Goal: Communication & Community: Answer question/provide support

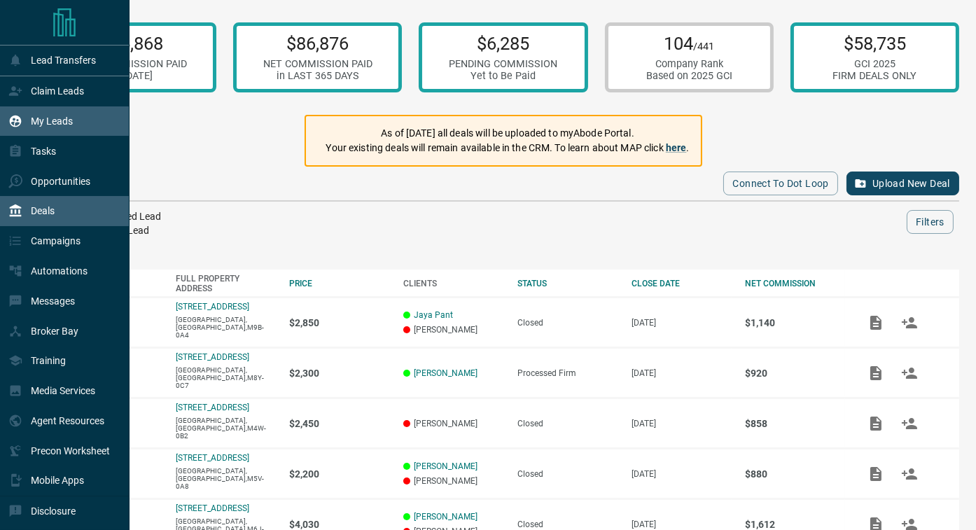
click at [38, 119] on p "My Leads" at bounding box center [52, 120] width 42 height 11
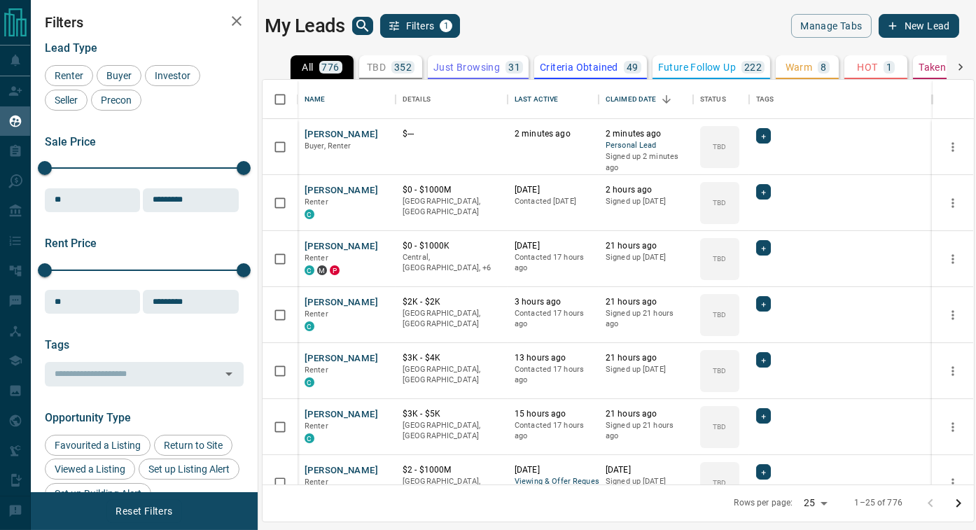
scroll to position [405, 711]
click at [920, 21] on button "New Lead" at bounding box center [918, 26] width 80 height 24
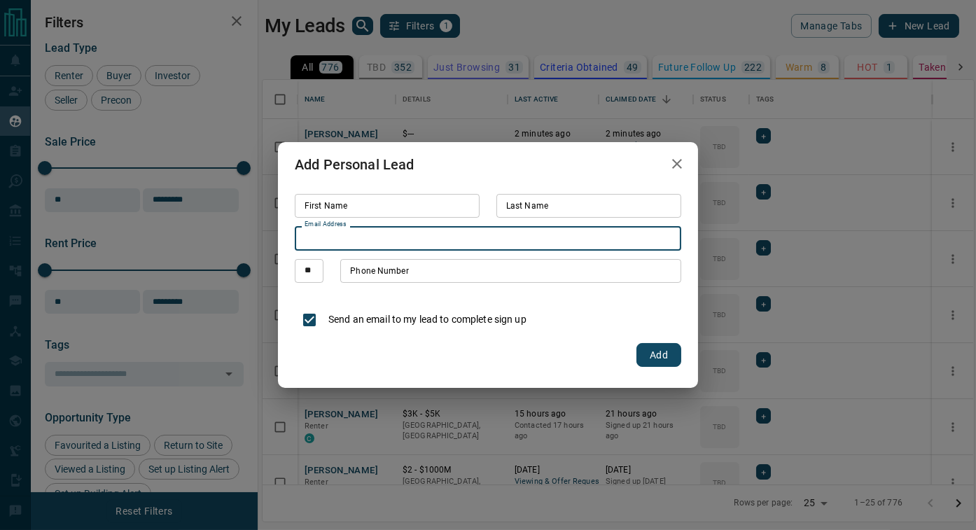
paste input "**********"
type input "**********"
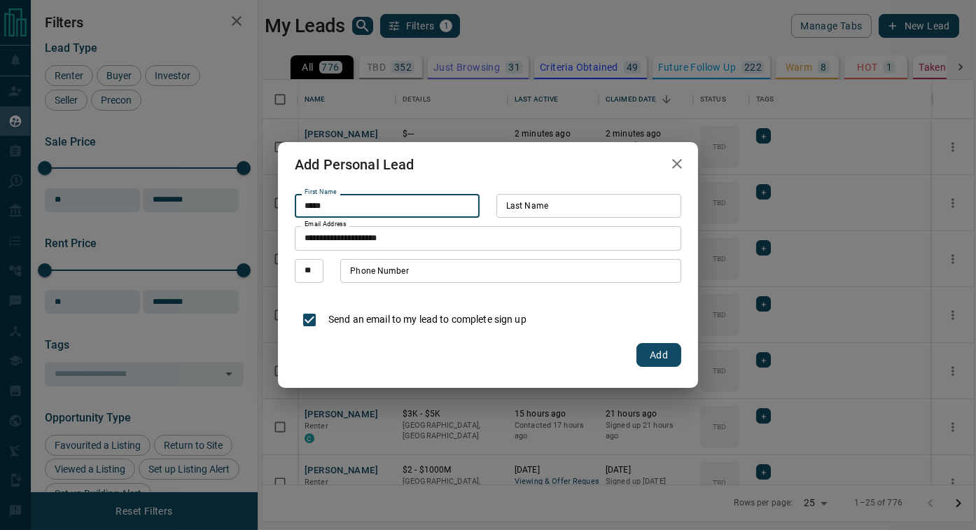
type input "*****"
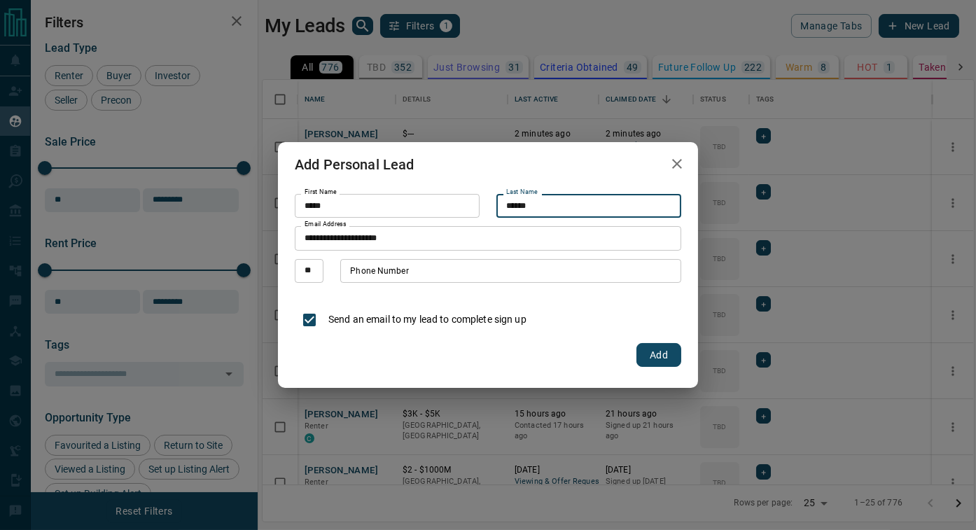
type input "******"
click at [647, 356] on button "Add" at bounding box center [658, 355] width 45 height 24
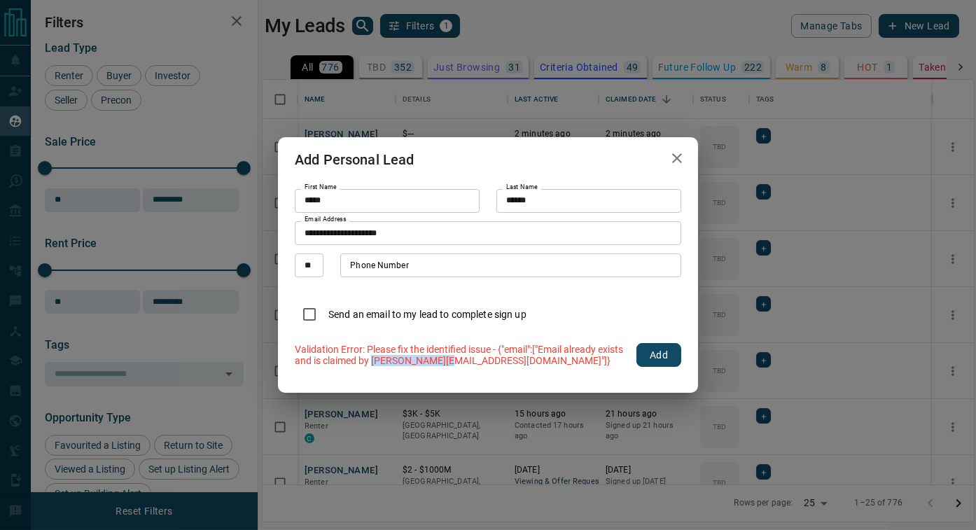
drag, startPoint x: 400, startPoint y: 361, endPoint x: 475, endPoint y: 360, distance: 74.9
click at [475, 360] on p "Validation Error: Please fix the identified issue - {"email":["Email already ex…" at bounding box center [461, 355] width 333 height 22
copy p "[PERSON_NAME][EMAIL_ADDRESS][DOMAIN_NAME]"
click at [674, 151] on icon "button" at bounding box center [676, 158] width 17 height 17
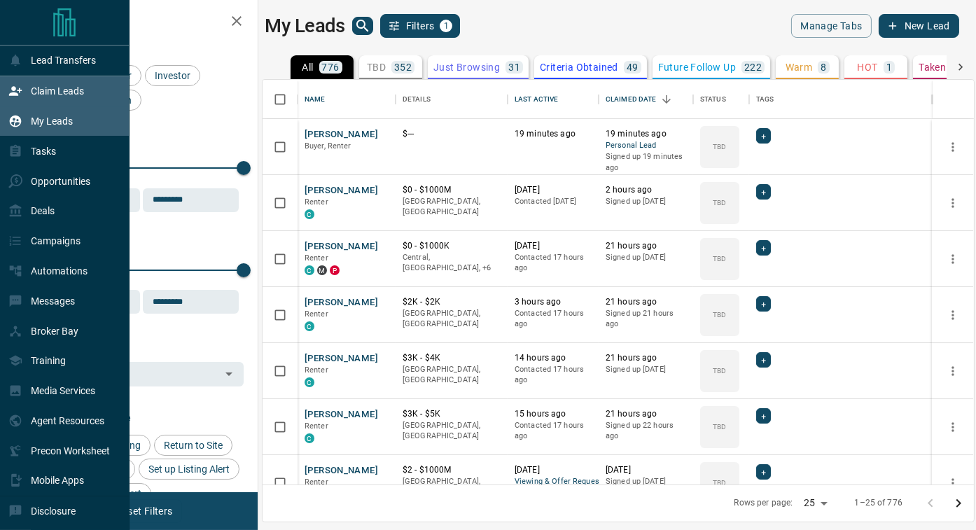
click at [43, 96] on p "Claim Leads" at bounding box center [57, 90] width 53 height 11
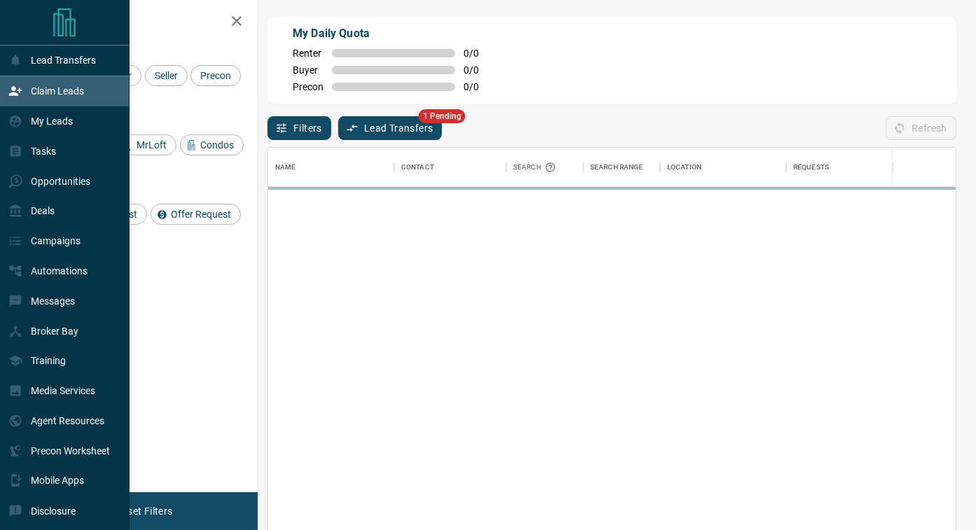
scroll to position [1, 1]
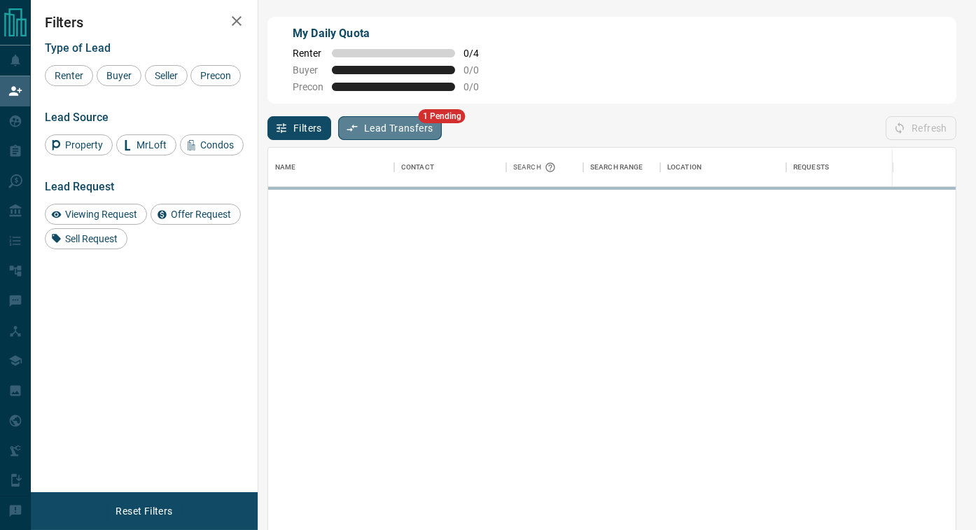
click at [416, 137] on button "Lead Transfers" at bounding box center [390, 128] width 104 height 24
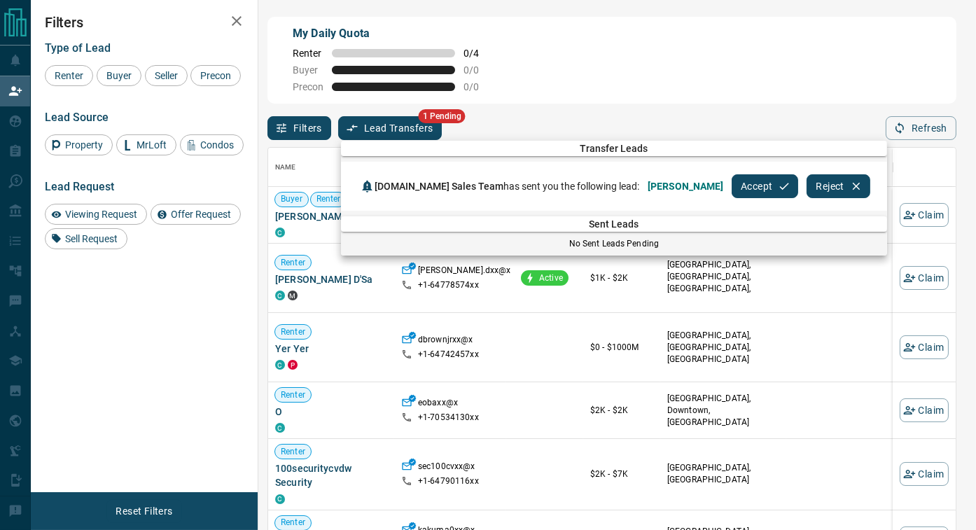
click at [731, 187] on button "Accept" at bounding box center [764, 186] width 66 height 24
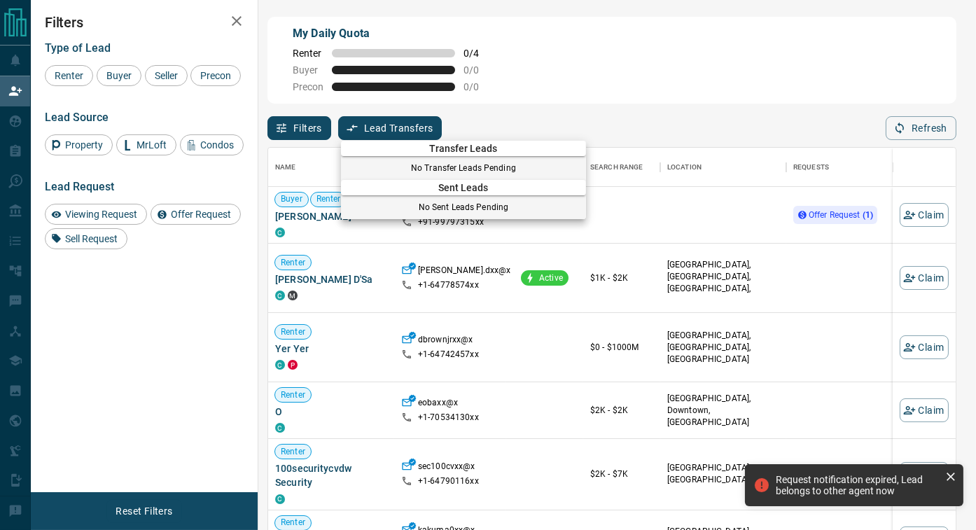
click at [761, 115] on div at bounding box center [488, 265] width 976 height 530
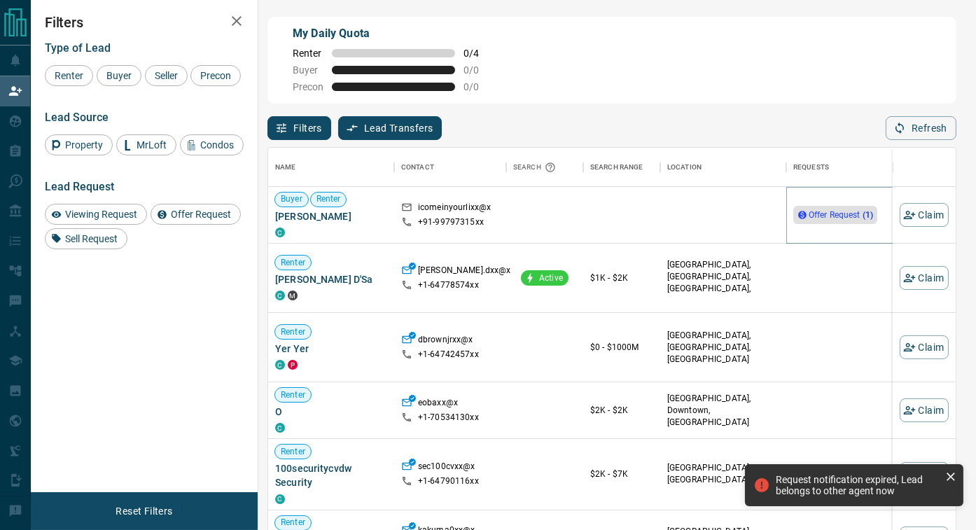
click at [834, 213] on span "Offer Request ( 1 )" at bounding box center [840, 215] width 64 height 10
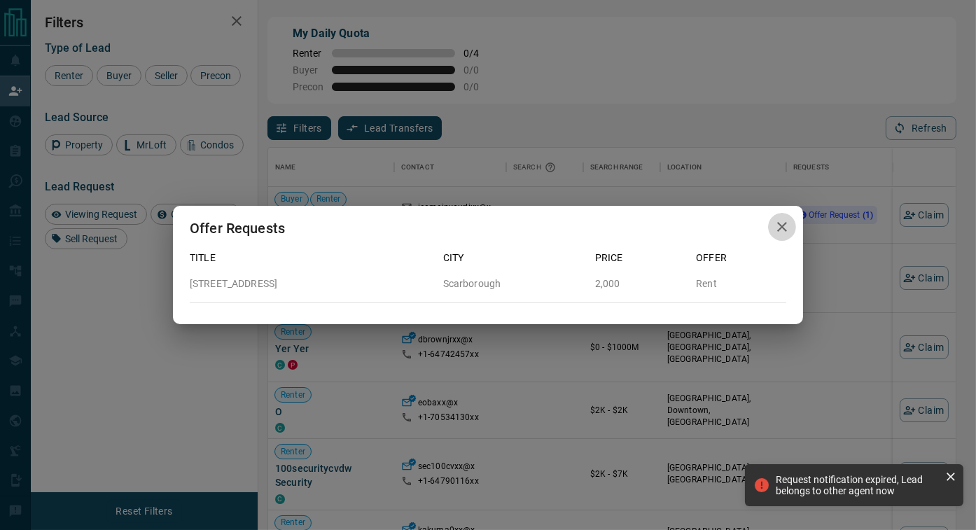
click at [783, 218] on icon "button" at bounding box center [781, 226] width 17 height 17
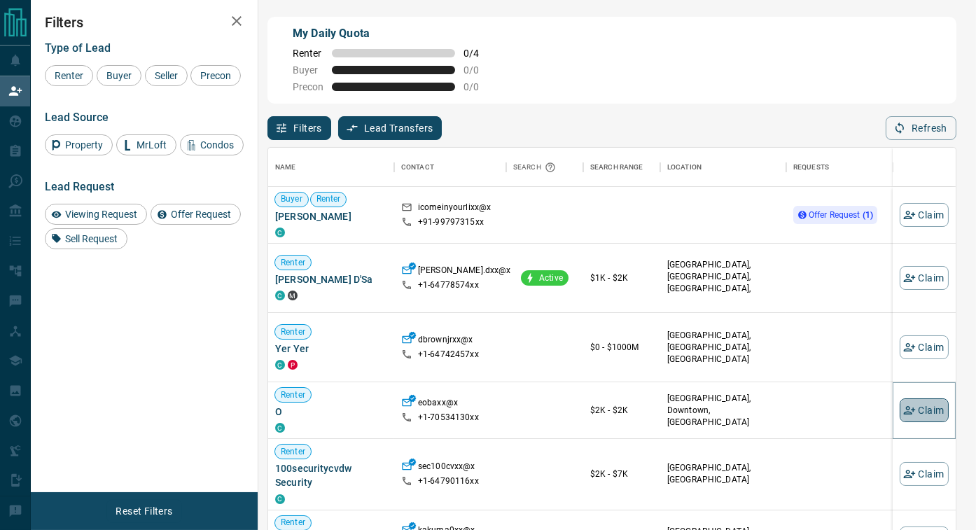
click at [929, 411] on button "Claim" at bounding box center [923, 410] width 49 height 24
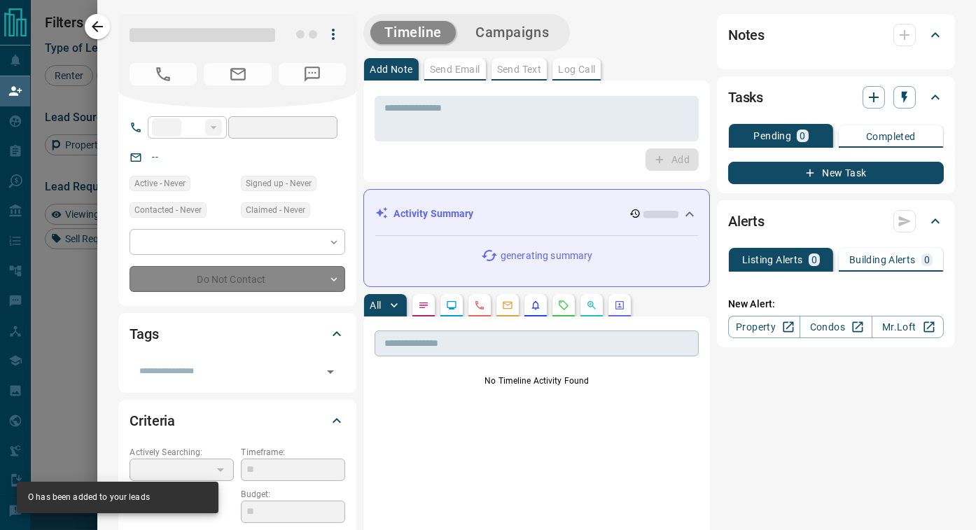
type input "**"
type input "**********"
type input "**"
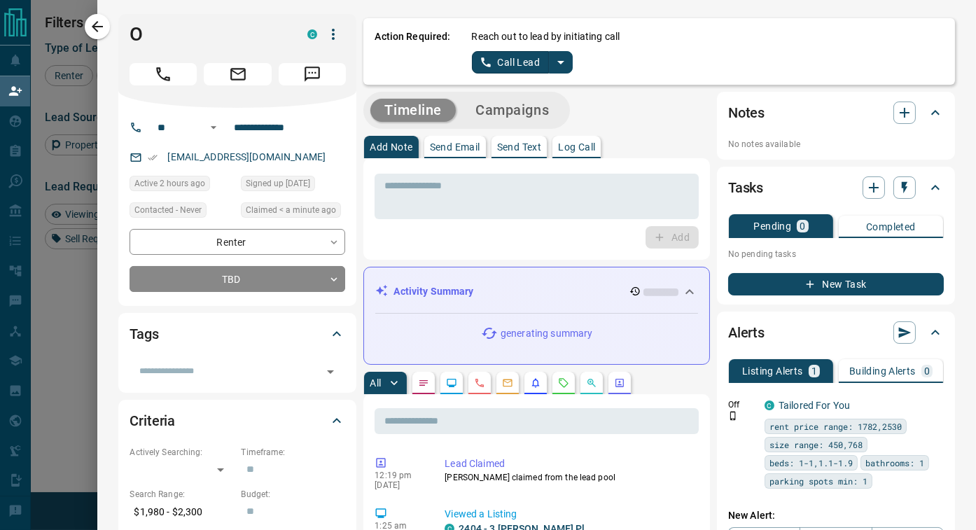
scroll to position [0, 0]
click at [566, 66] on icon "split button" at bounding box center [560, 62] width 17 height 17
click at [497, 110] on li "Log Manual Call" at bounding box center [521, 109] width 85 height 21
click at [491, 64] on button "Log Manual Call" at bounding box center [518, 62] width 92 height 22
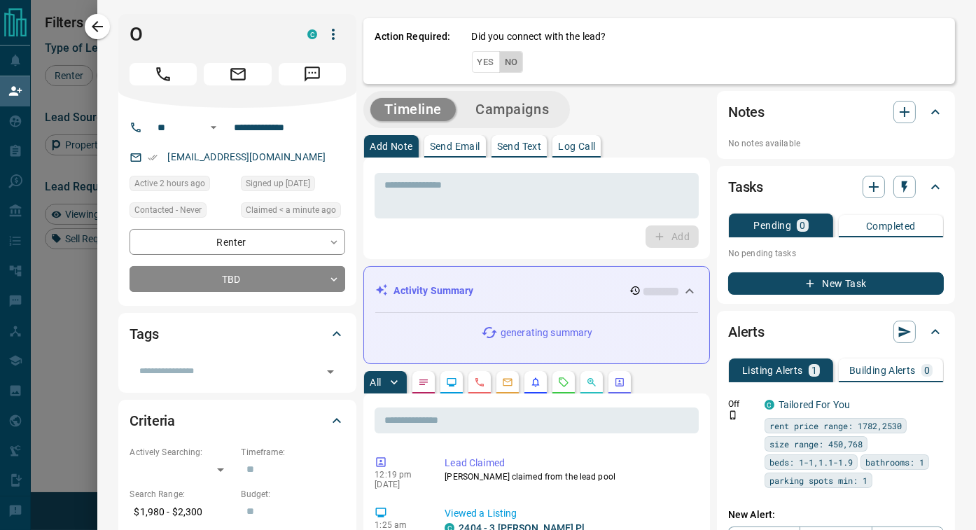
click at [505, 62] on button "No" at bounding box center [511, 62] width 24 height 22
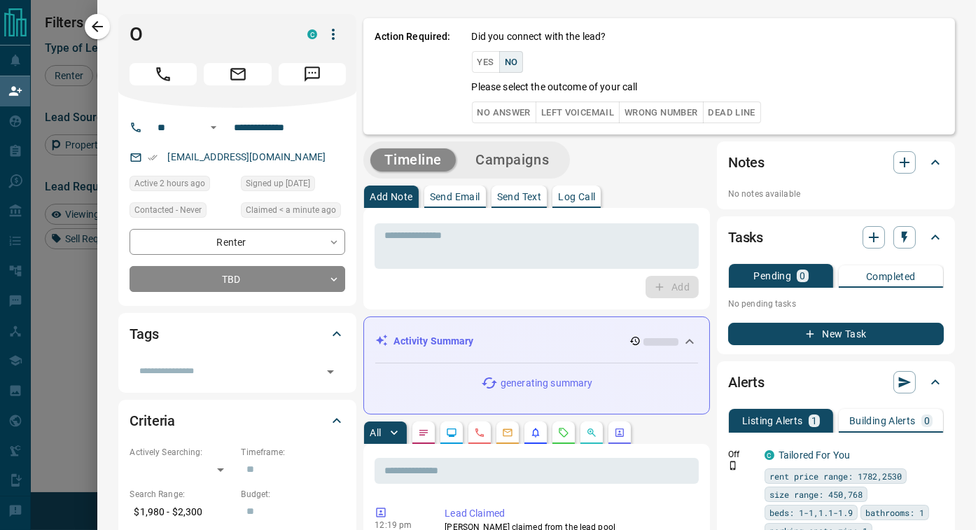
click at [509, 106] on button "No Answer" at bounding box center [504, 112] width 64 height 22
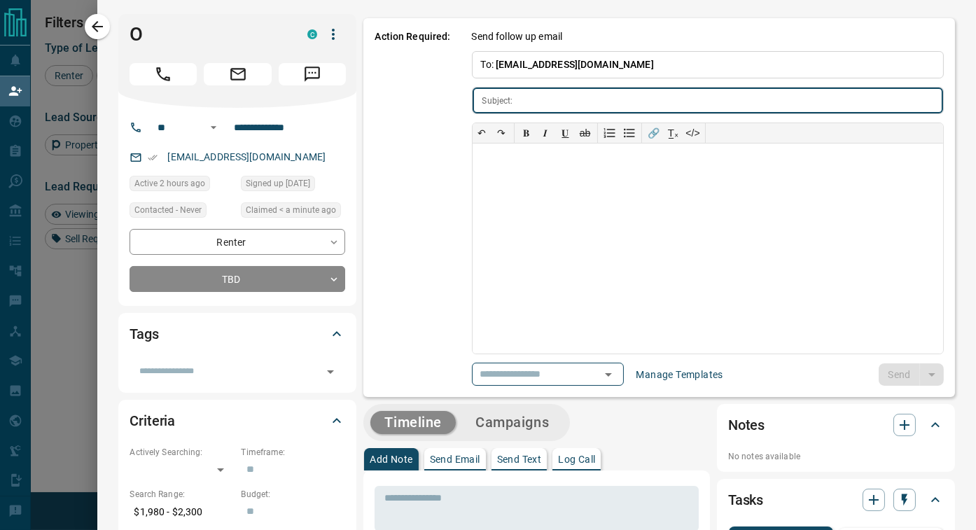
type input "**********"
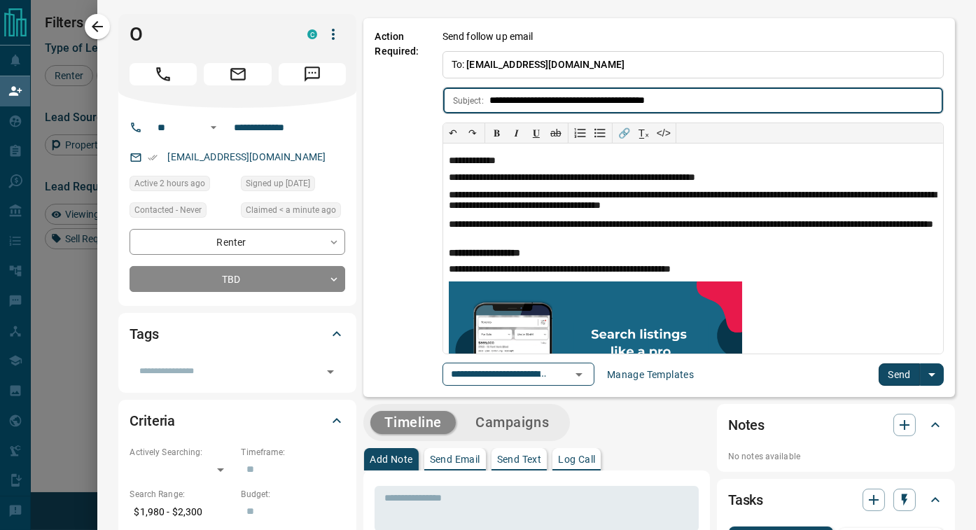
click at [897, 366] on button "Send" at bounding box center [898, 374] width 41 height 22
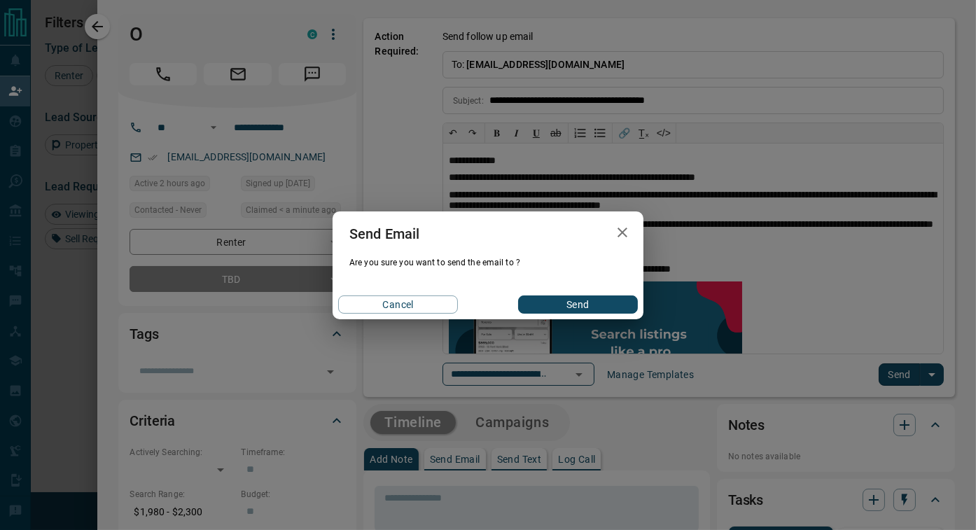
click at [604, 300] on button "Send" at bounding box center [578, 304] width 120 height 18
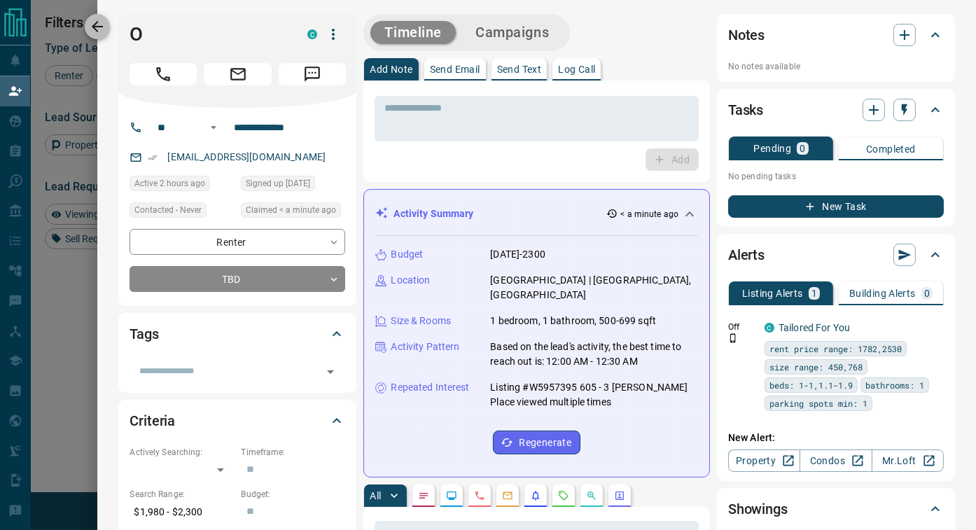
click at [95, 26] on icon "button" at bounding box center [97, 26] width 11 height 11
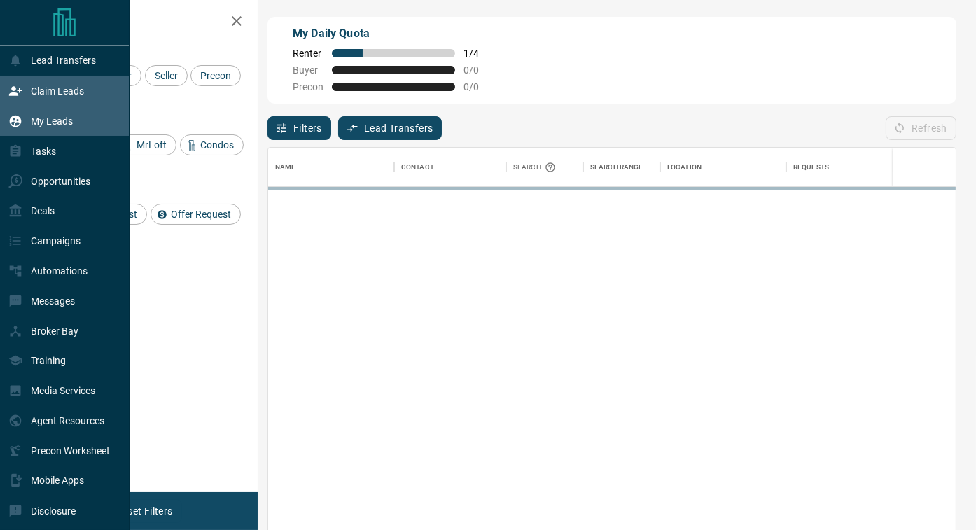
scroll to position [400, 687]
click at [25, 114] on div "My Leads" at bounding box center [40, 121] width 64 height 23
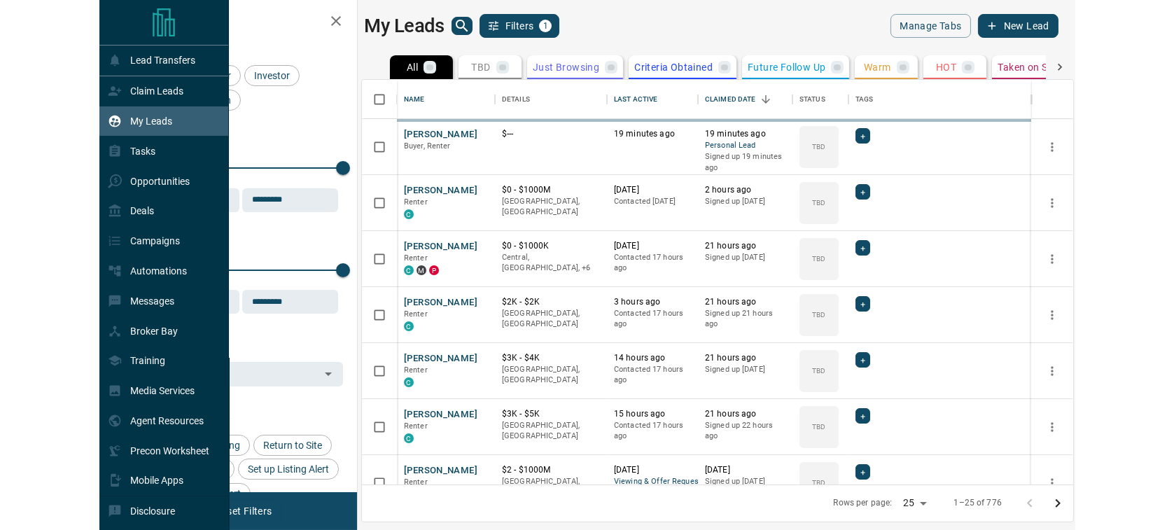
scroll to position [405, 711]
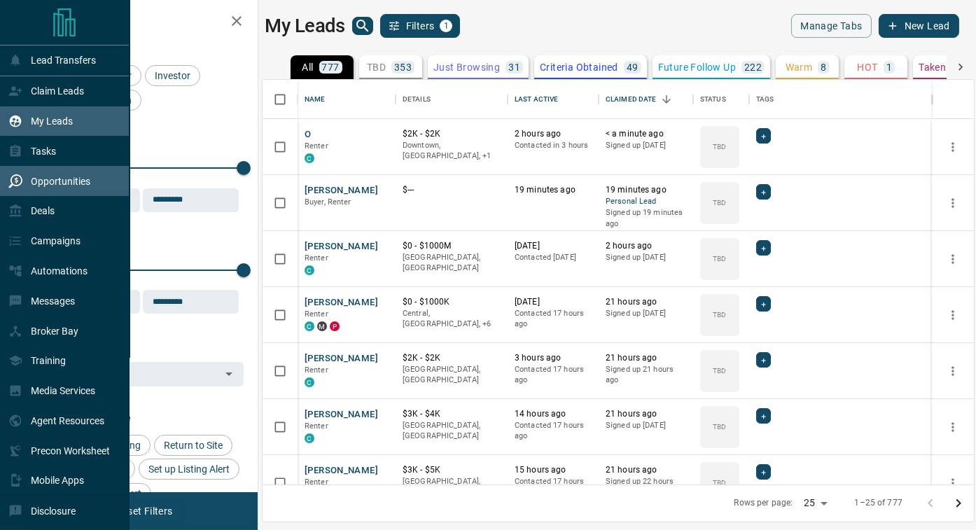
click at [33, 192] on div "Opportunities" at bounding box center [49, 180] width 82 height 23
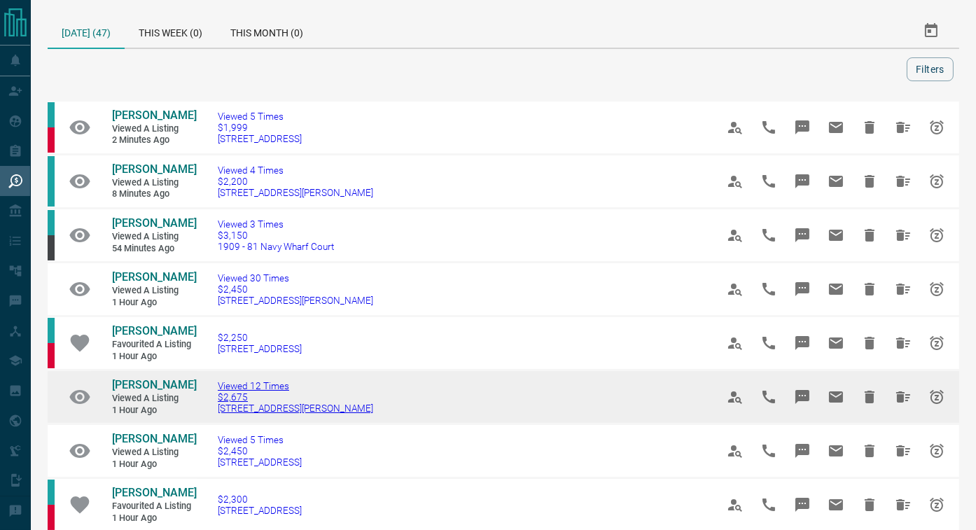
click at [279, 414] on span "[STREET_ADDRESS][PERSON_NAME]" at bounding box center [295, 407] width 155 height 11
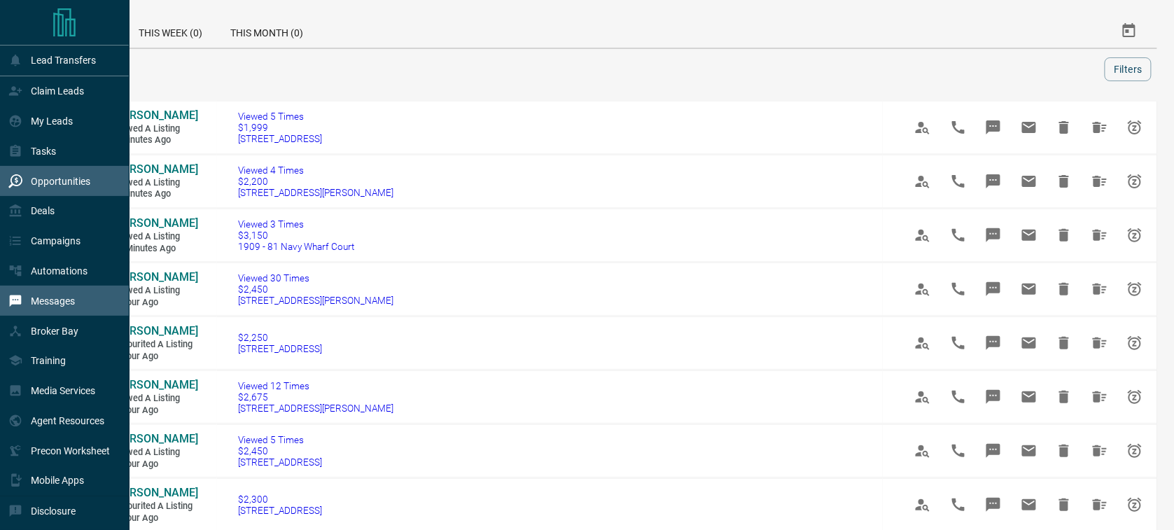
click at [34, 293] on div "Messages" at bounding box center [41, 300] width 66 height 23
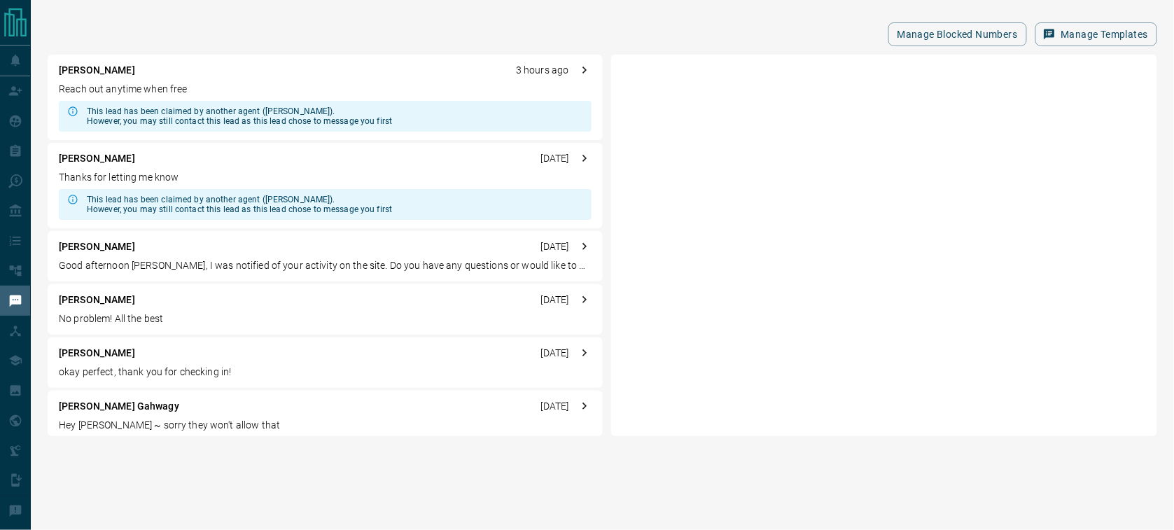
click at [269, 75] on div "[PERSON_NAME] 3 hours ago" at bounding box center [325, 70] width 533 height 15
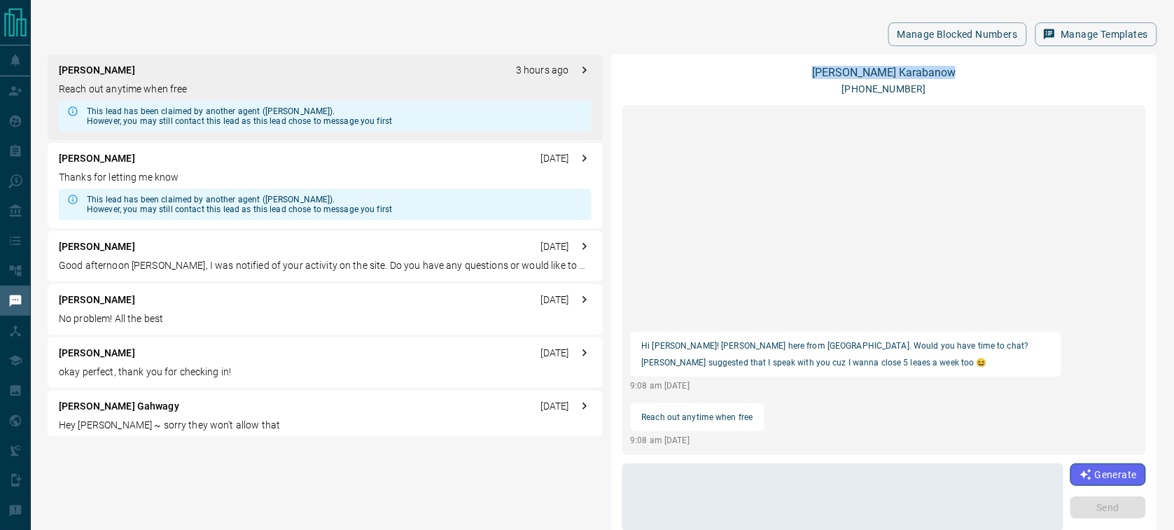
drag, startPoint x: 950, startPoint y: 68, endPoint x: 808, endPoint y: 69, distance: 142.8
click at [808, 69] on div "[PERSON_NAME] [PHONE_NUMBER]" at bounding box center [884, 81] width 524 height 31
copy link "[PERSON_NAME]"
click at [724, 472] on textarea at bounding box center [842, 498] width 421 height 56
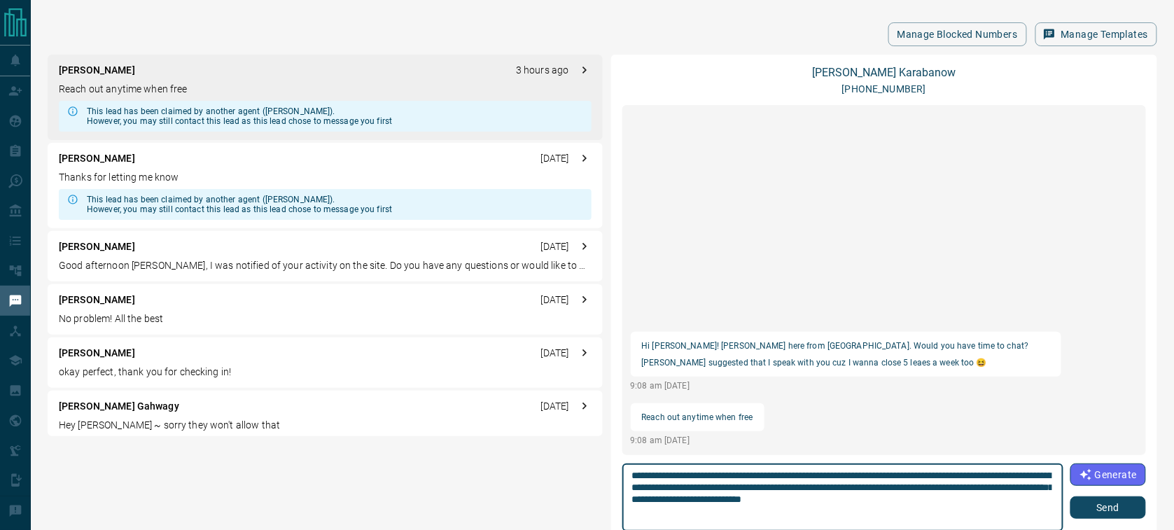
type textarea "**********"
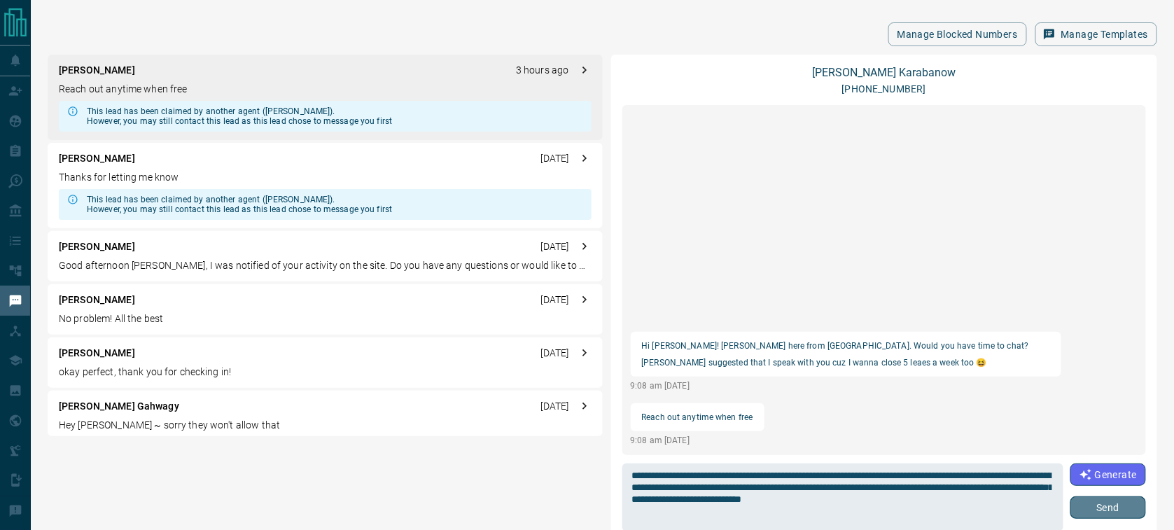
click at [975, 509] on button "Send" at bounding box center [1108, 507] width 76 height 22
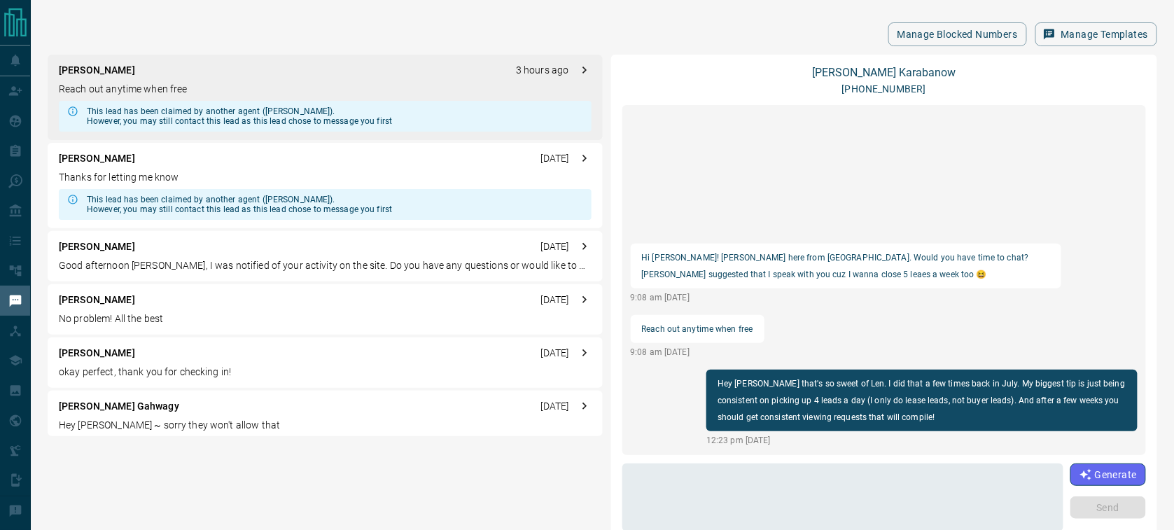
click at [362, 167] on div "[PERSON_NAME] [DATE] Thanks for letting me know This lead has been claimed by a…" at bounding box center [325, 185] width 555 height 85
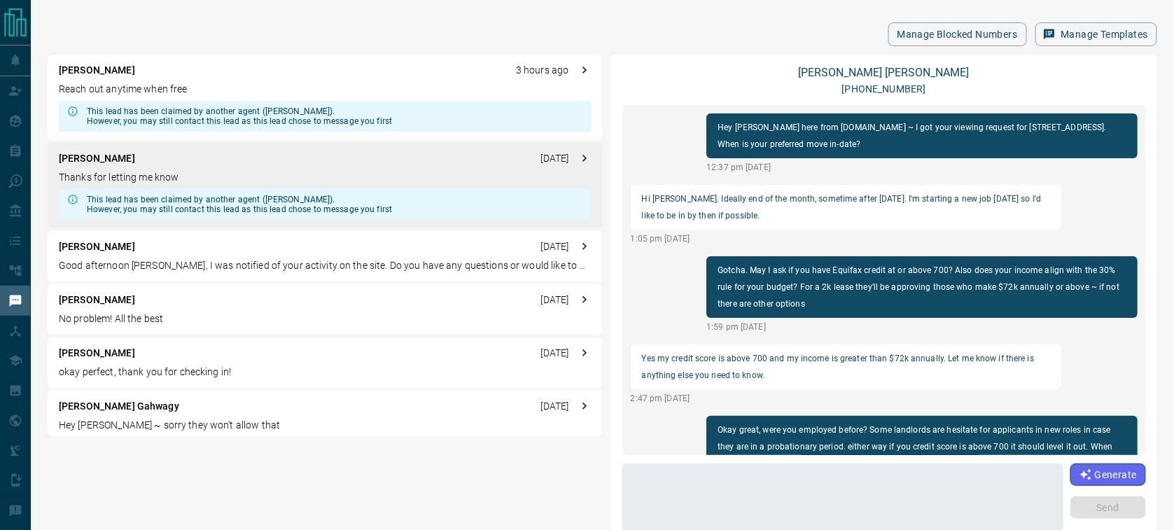
scroll to position [766, 0]
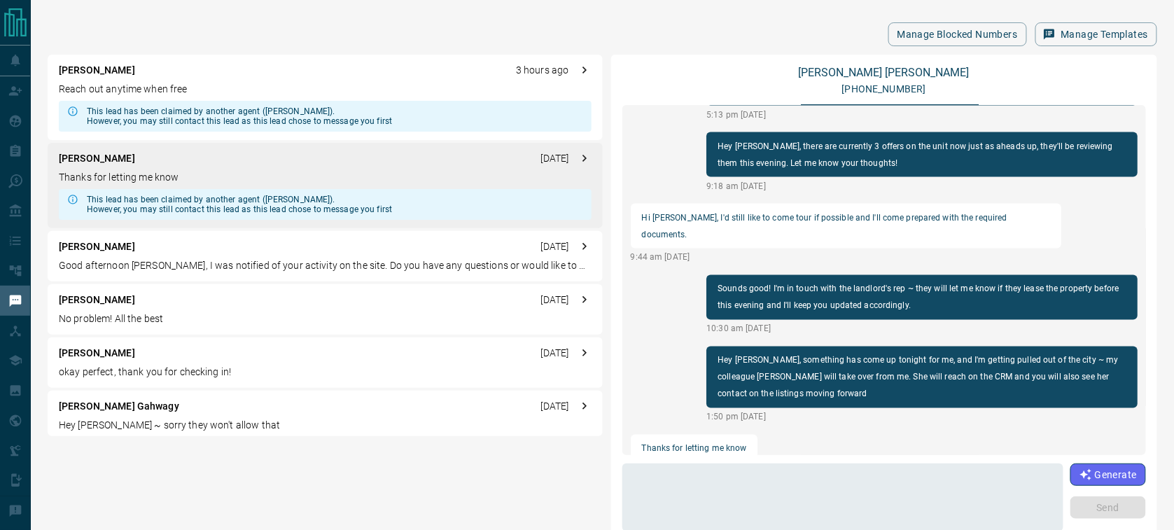
click at [241, 68] on div "[PERSON_NAME] 3 hours ago" at bounding box center [325, 70] width 533 height 15
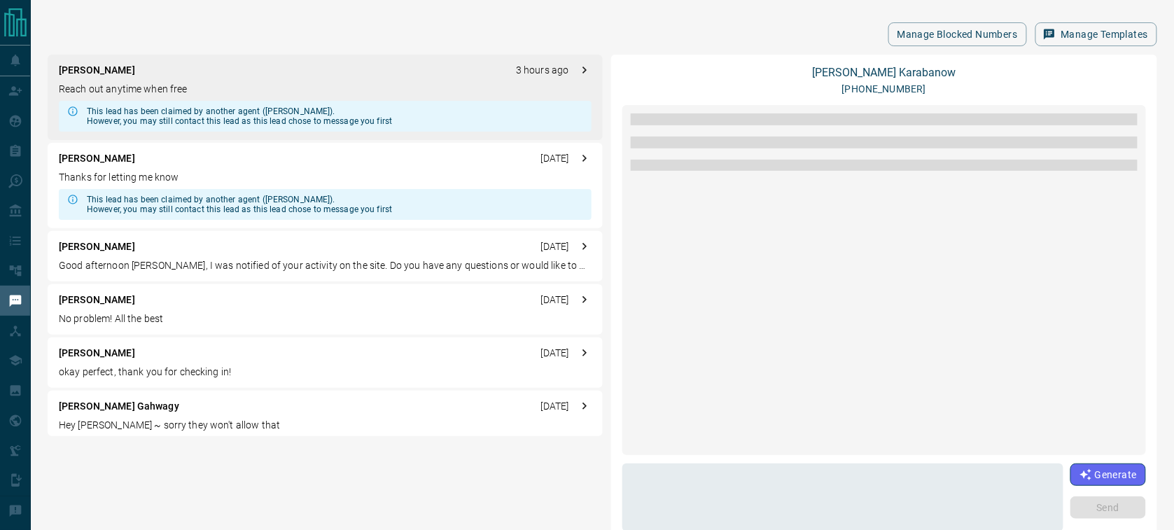
scroll to position [0, 0]
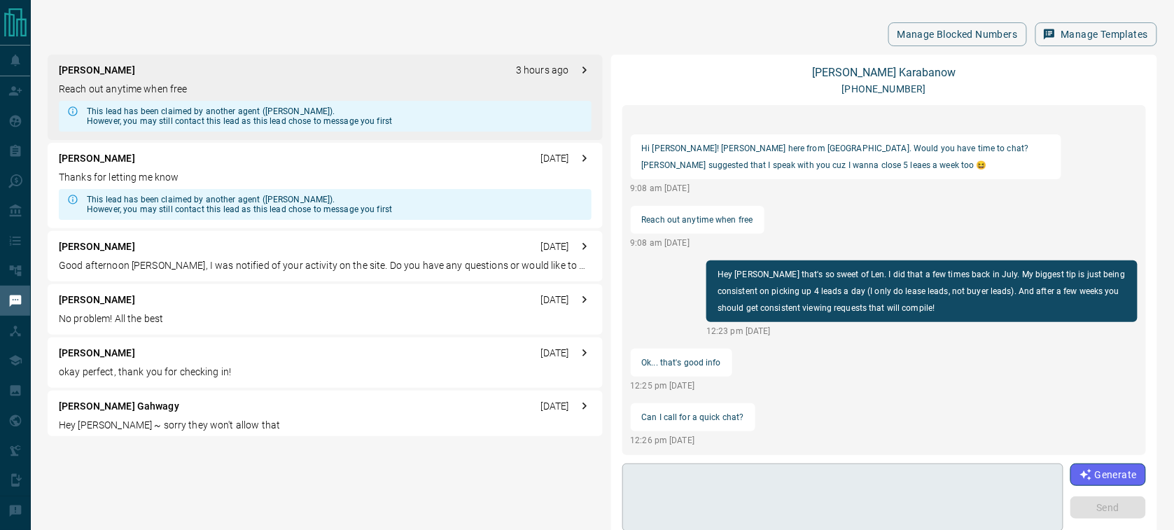
click at [642, 463] on div "* ​" at bounding box center [842, 497] width 441 height 68
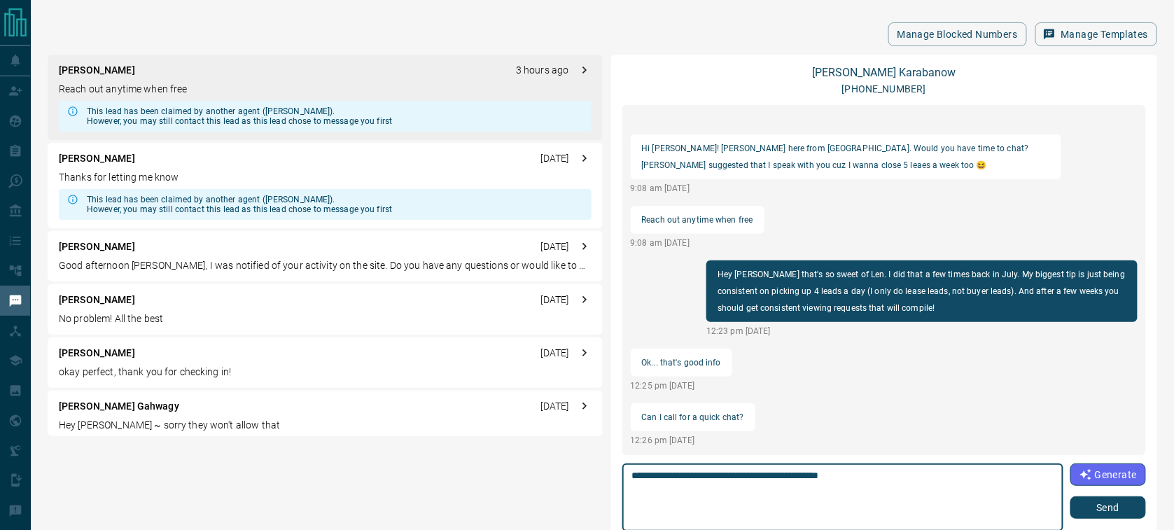
type textarea "**********"
click at [975, 512] on button "Send" at bounding box center [1108, 507] width 76 height 22
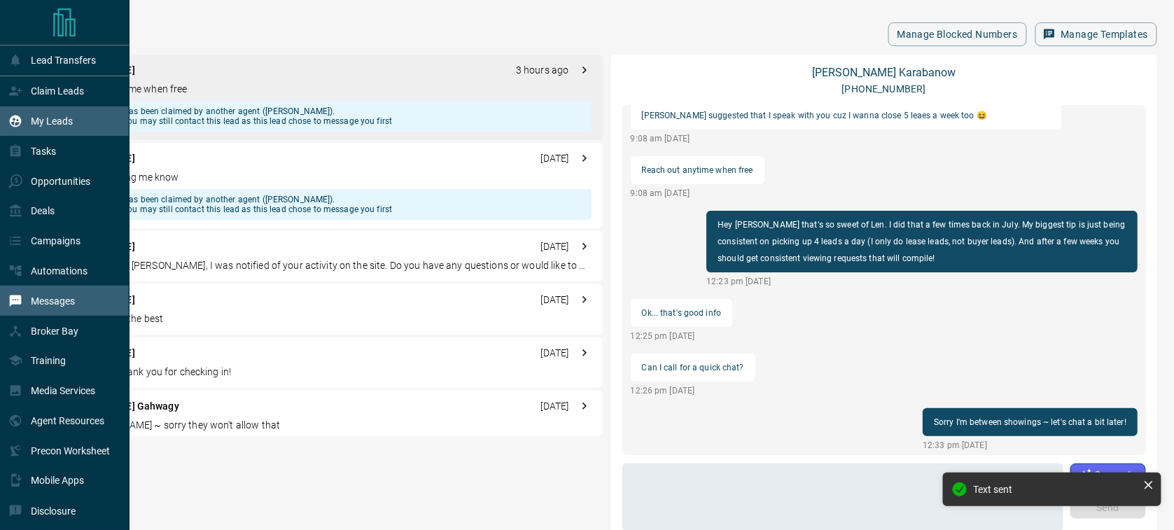
scroll to position [83, 0]
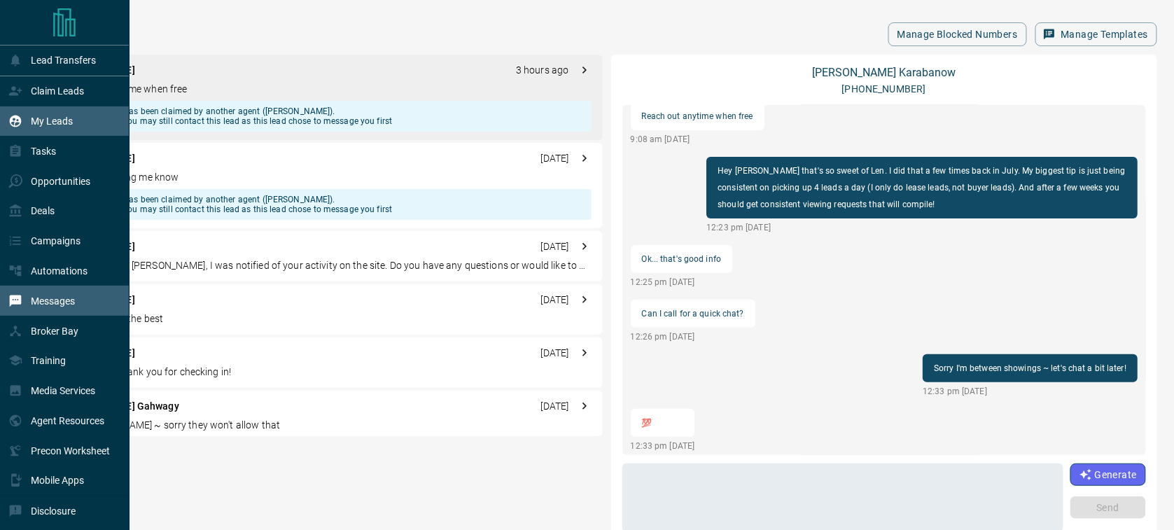
click at [55, 127] on p "My Leads" at bounding box center [52, 120] width 42 height 11
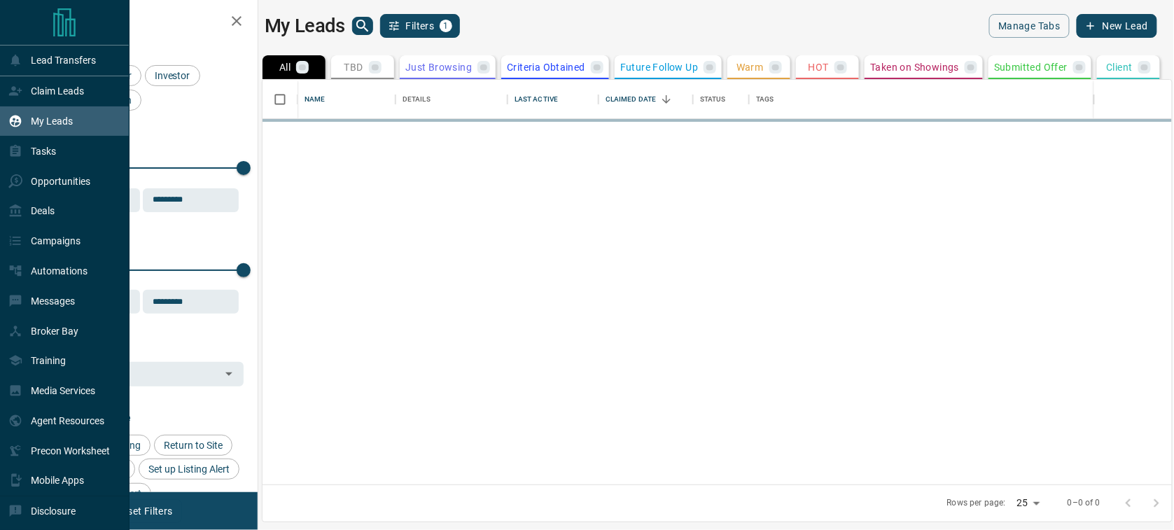
scroll to position [405, 910]
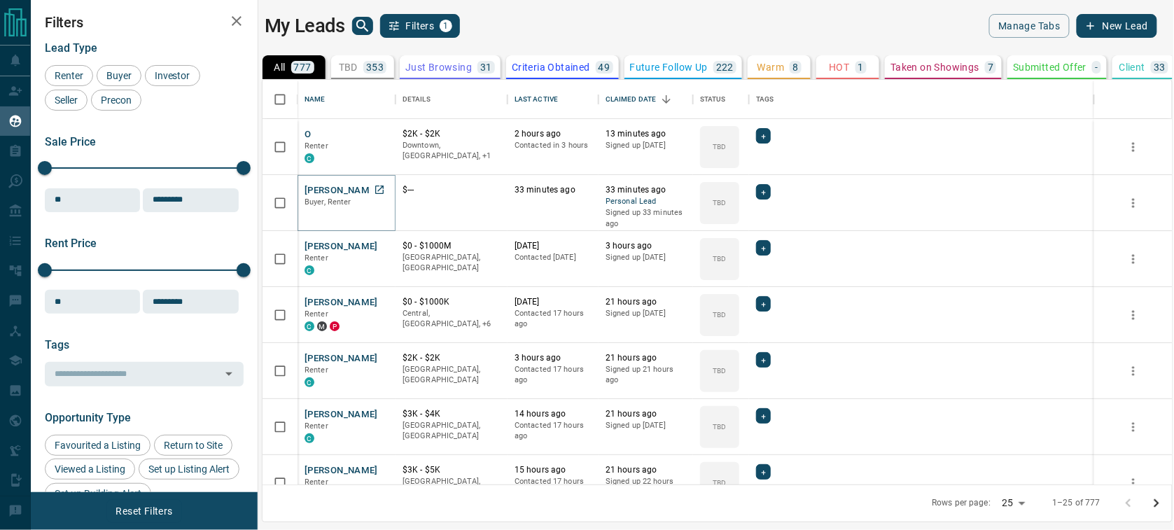
click at [316, 184] on button "[PERSON_NAME]" at bounding box center [340, 190] width 73 height 13
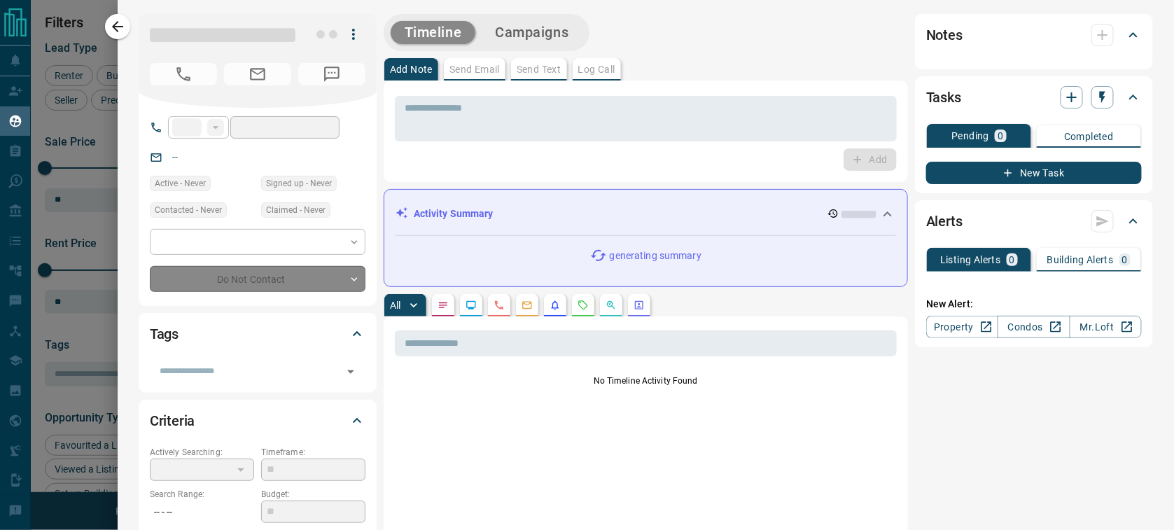
type input "**"
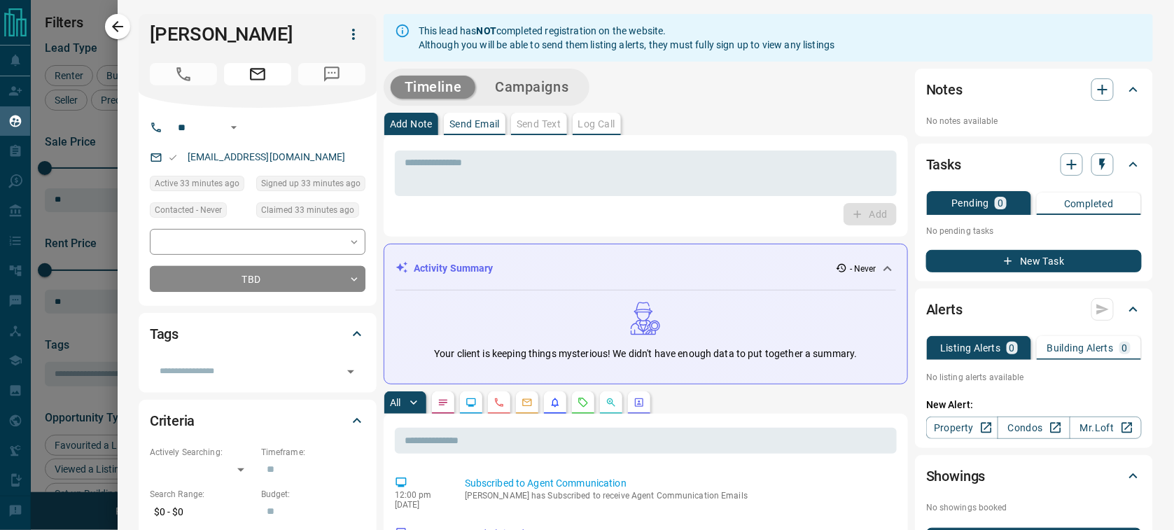
scroll to position [84, 0]
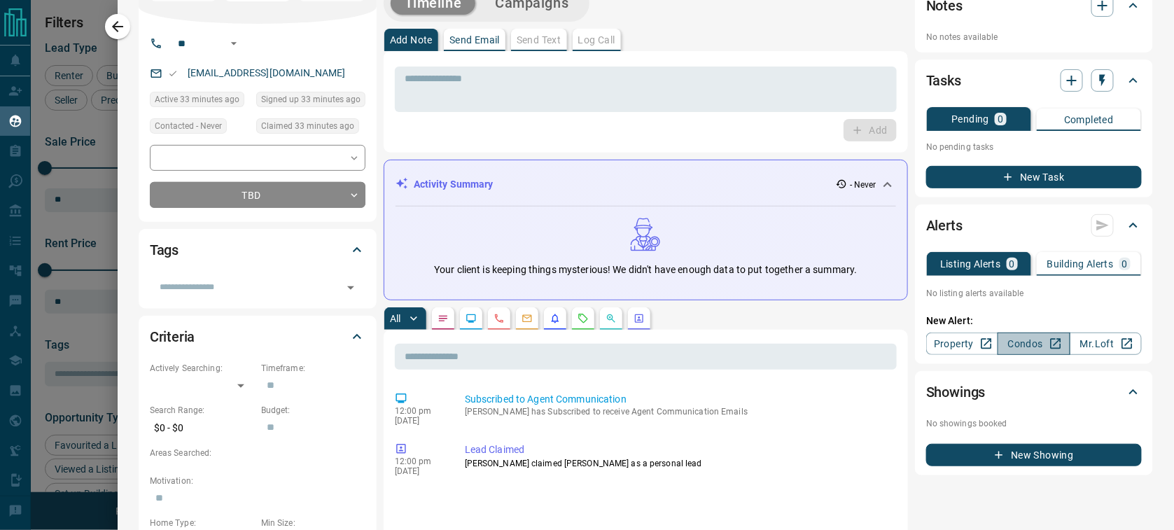
click at [975, 342] on link "Condos" at bounding box center [1033, 343] width 72 height 22
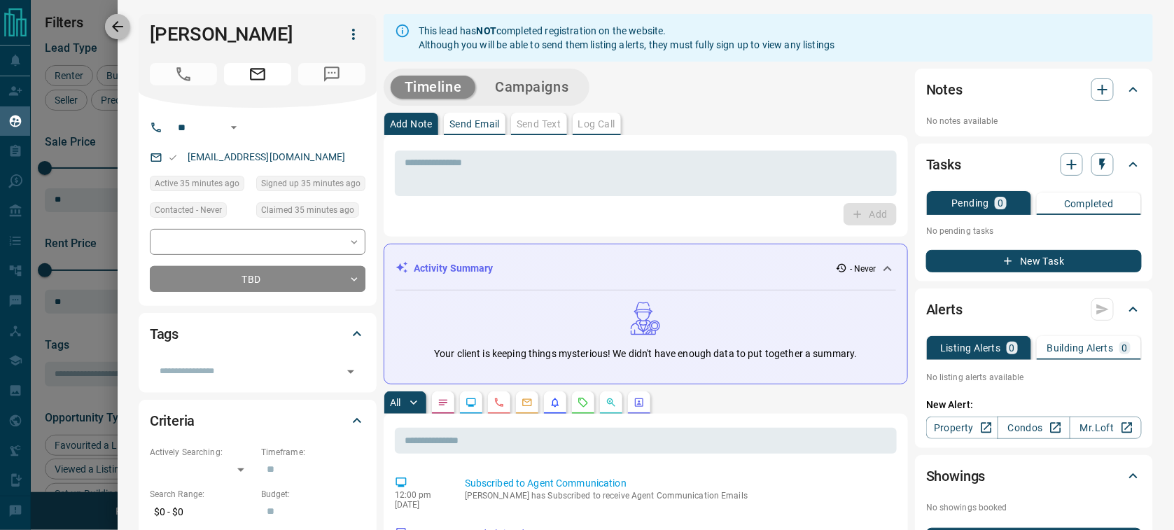
click at [125, 35] on icon "button" at bounding box center [117, 26] width 17 height 17
